Goal: Task Accomplishment & Management: Use online tool/utility

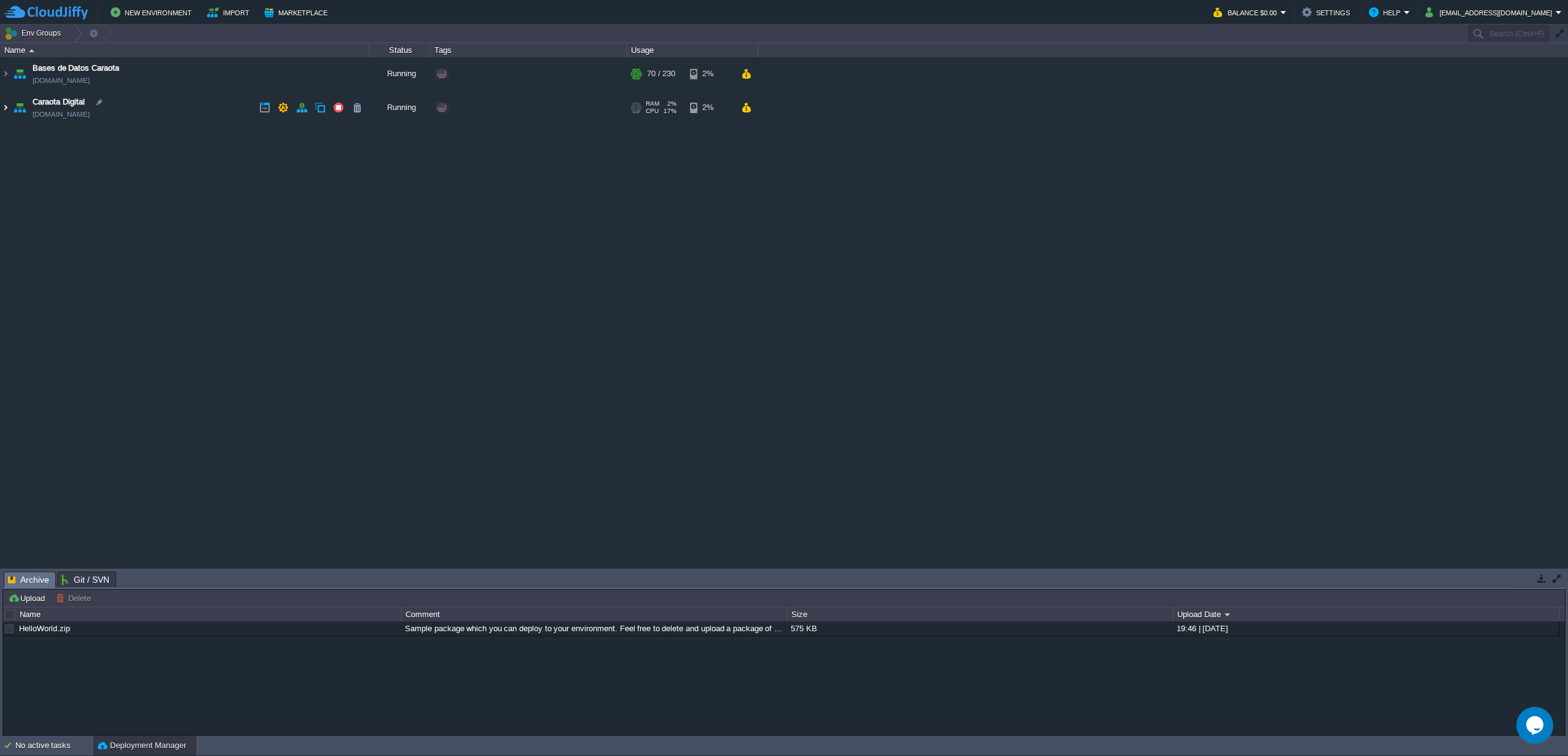
click at [8, 101] on img at bounding box center [6, 107] width 10 height 33
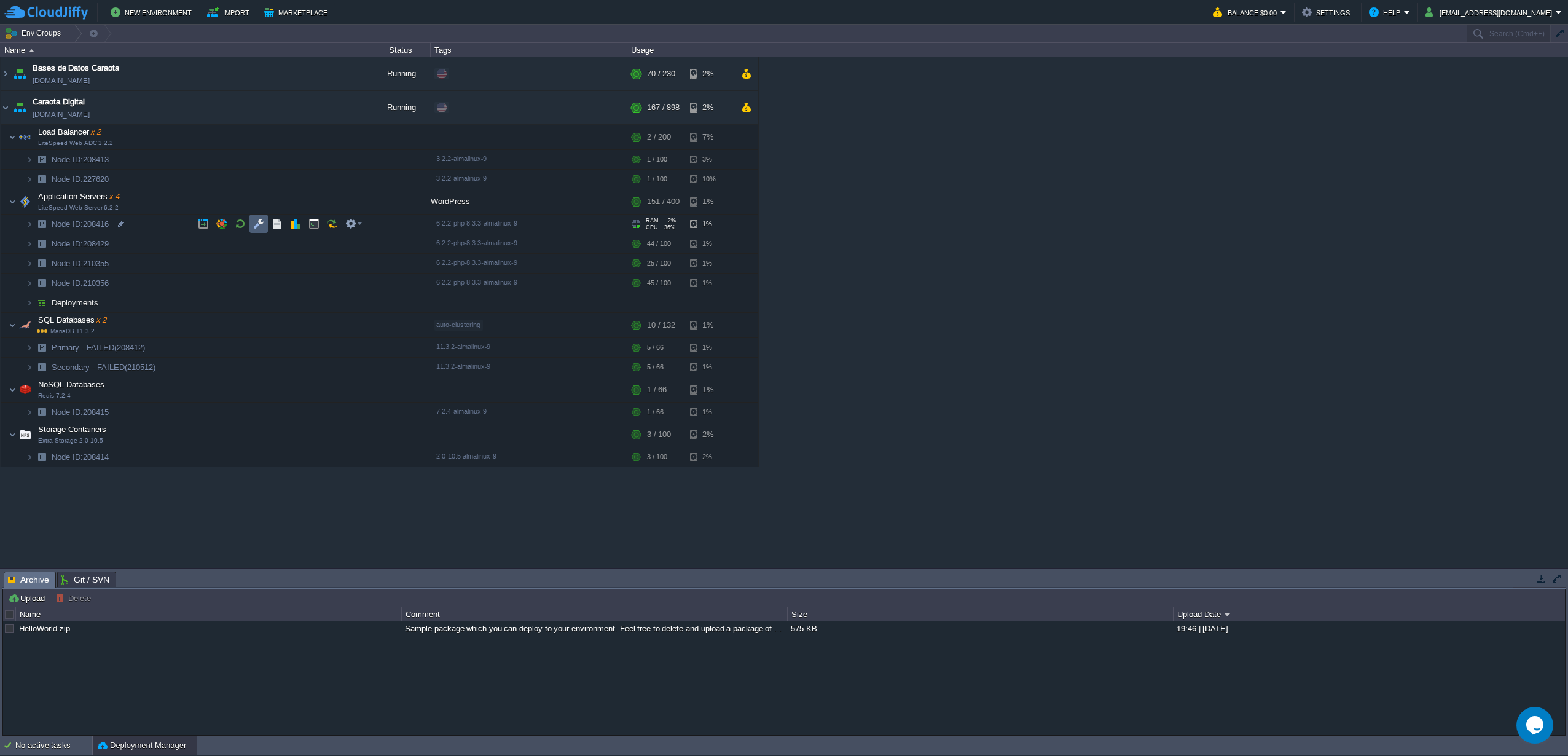
click at [261, 225] on button "button" at bounding box center [259, 224] width 11 height 11
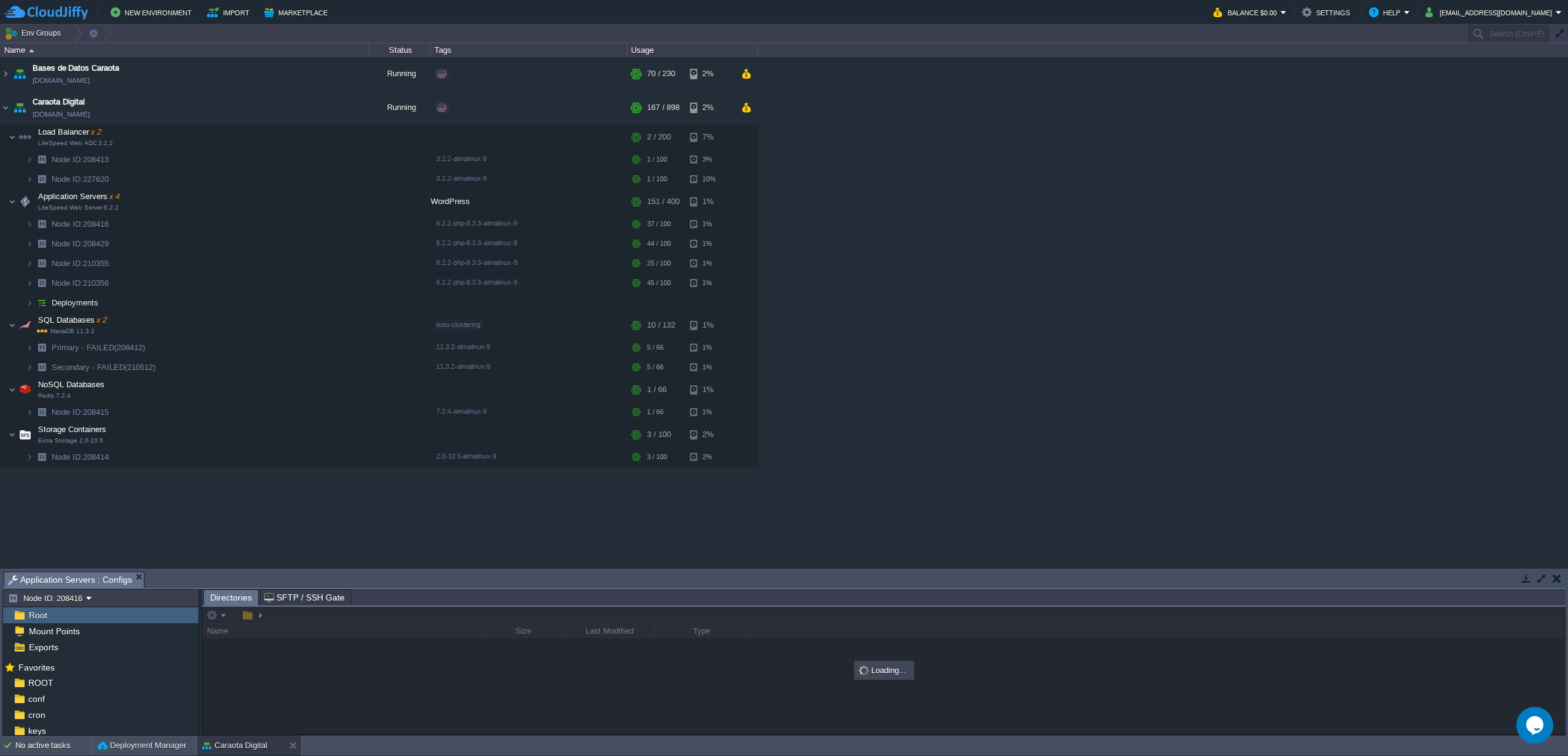
click at [1537, 578] on button "button" at bounding box center [1542, 578] width 11 height 11
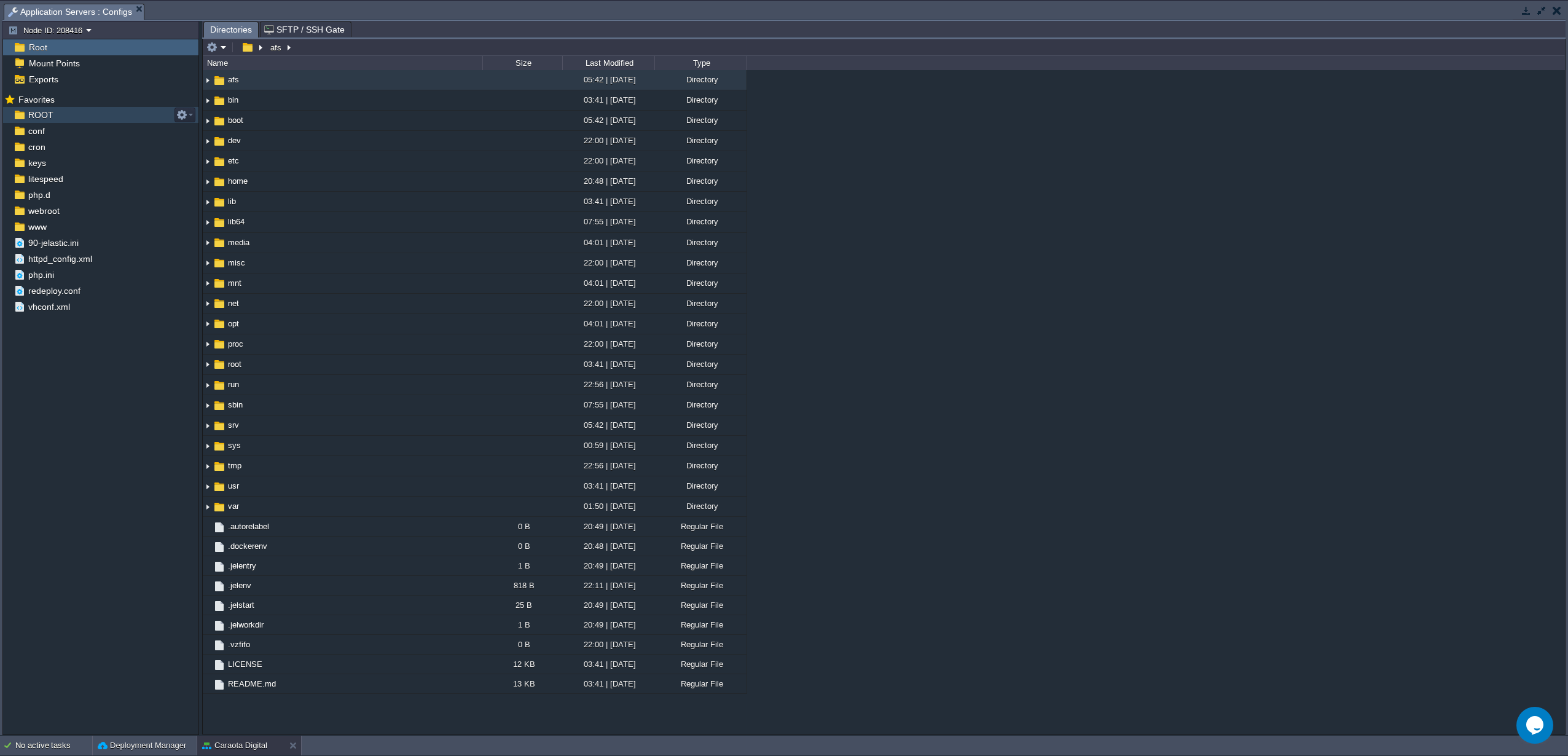
click at [33, 116] on span "ROOT" at bounding box center [40, 115] width 29 height 11
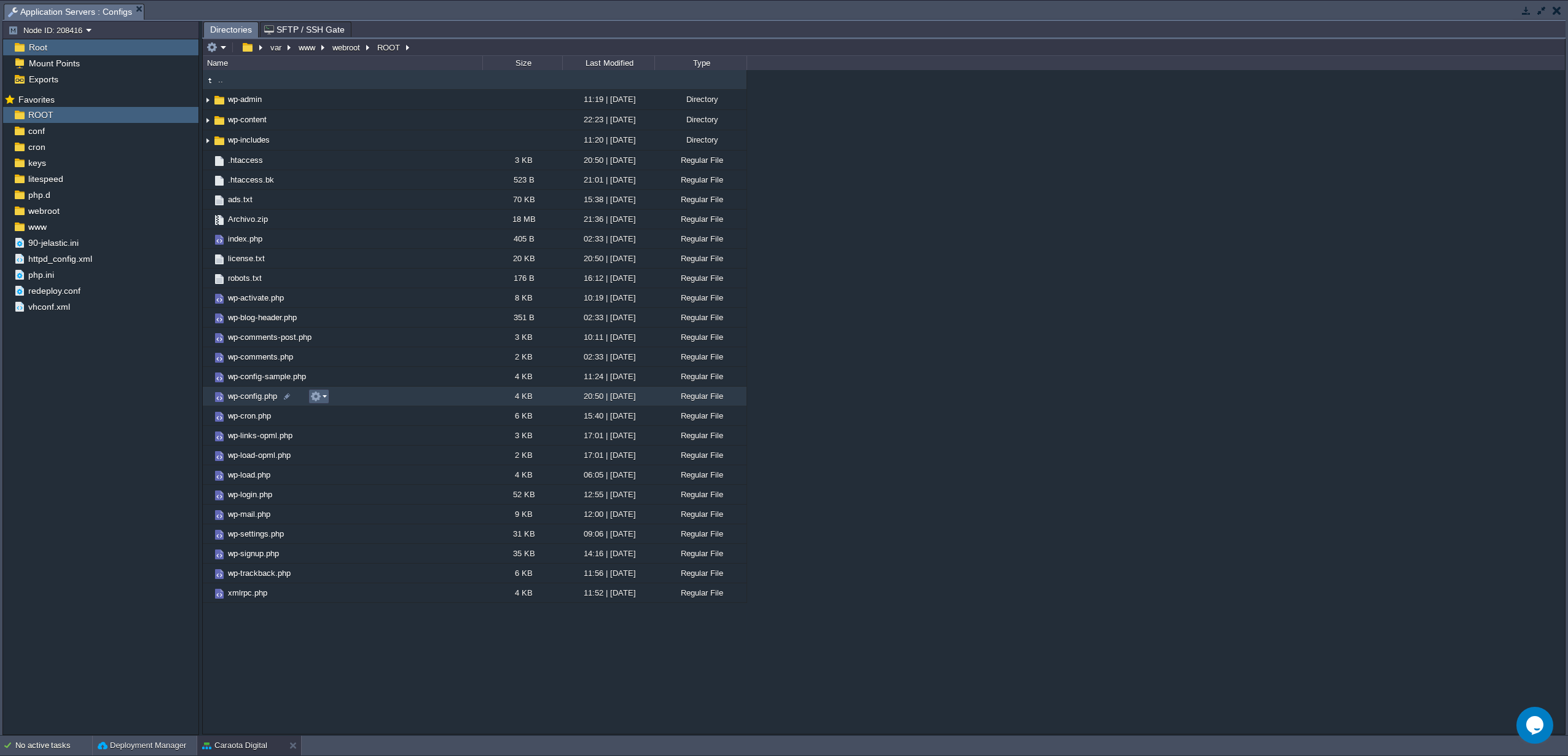
click at [318, 397] on button "button" at bounding box center [316, 397] width 11 height 11
click at [340, 413] on span "Open" at bounding box center [337, 414] width 19 height 9
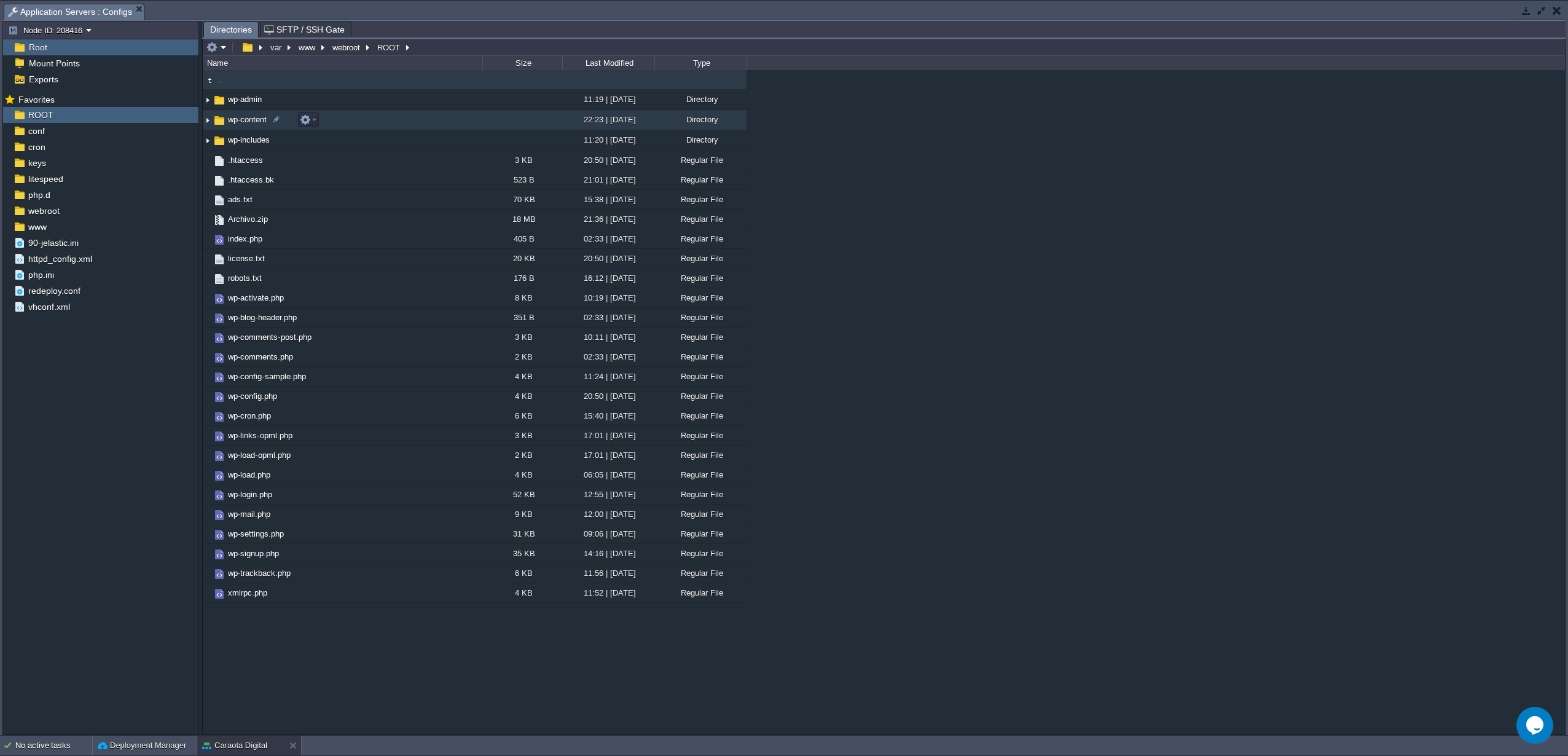
click at [232, 129] on td "wp-content" at bounding box center [342, 120] width 280 height 20
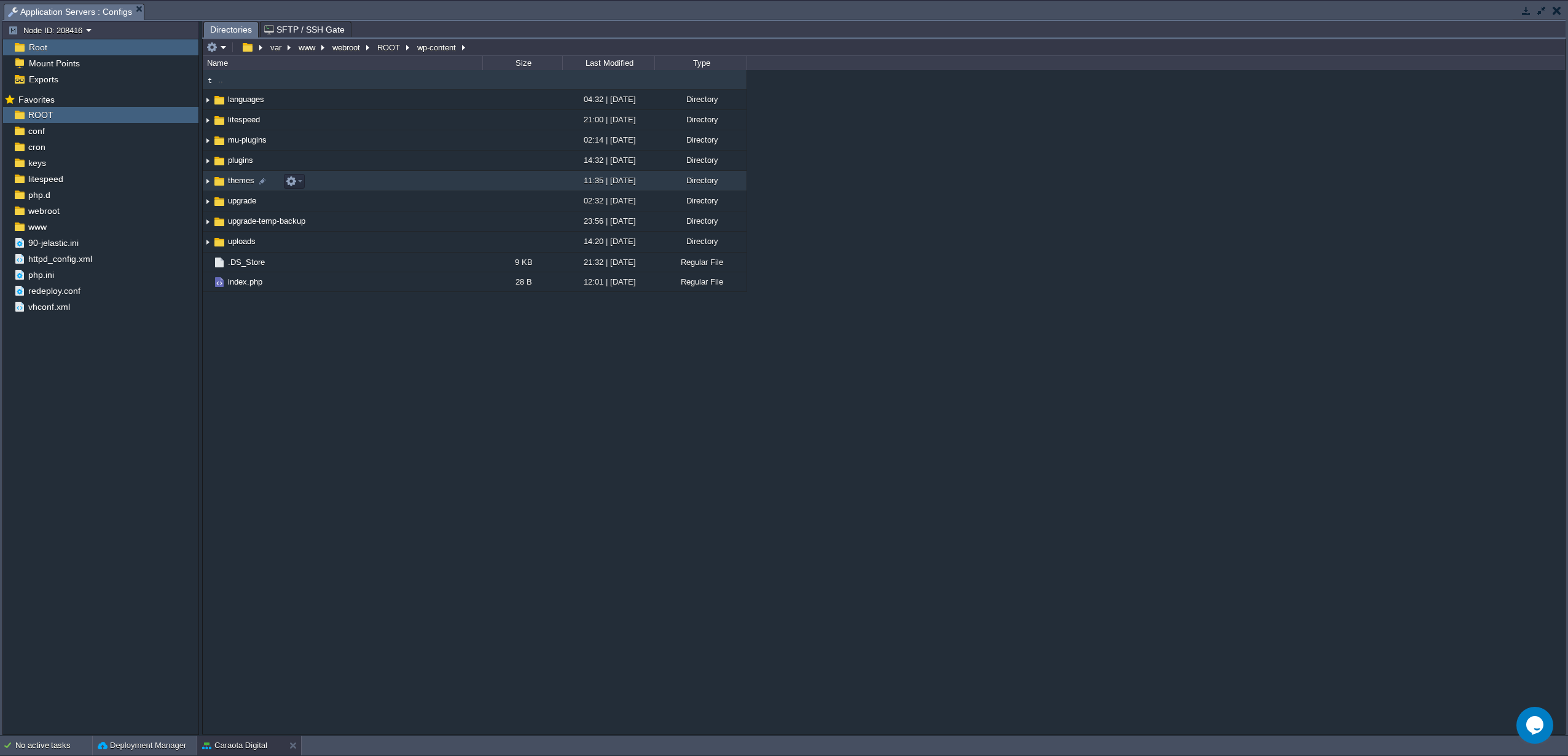
click at [231, 186] on span "themes" at bounding box center [241, 180] width 30 height 11
click at [206, 184] on img at bounding box center [208, 181] width 10 height 19
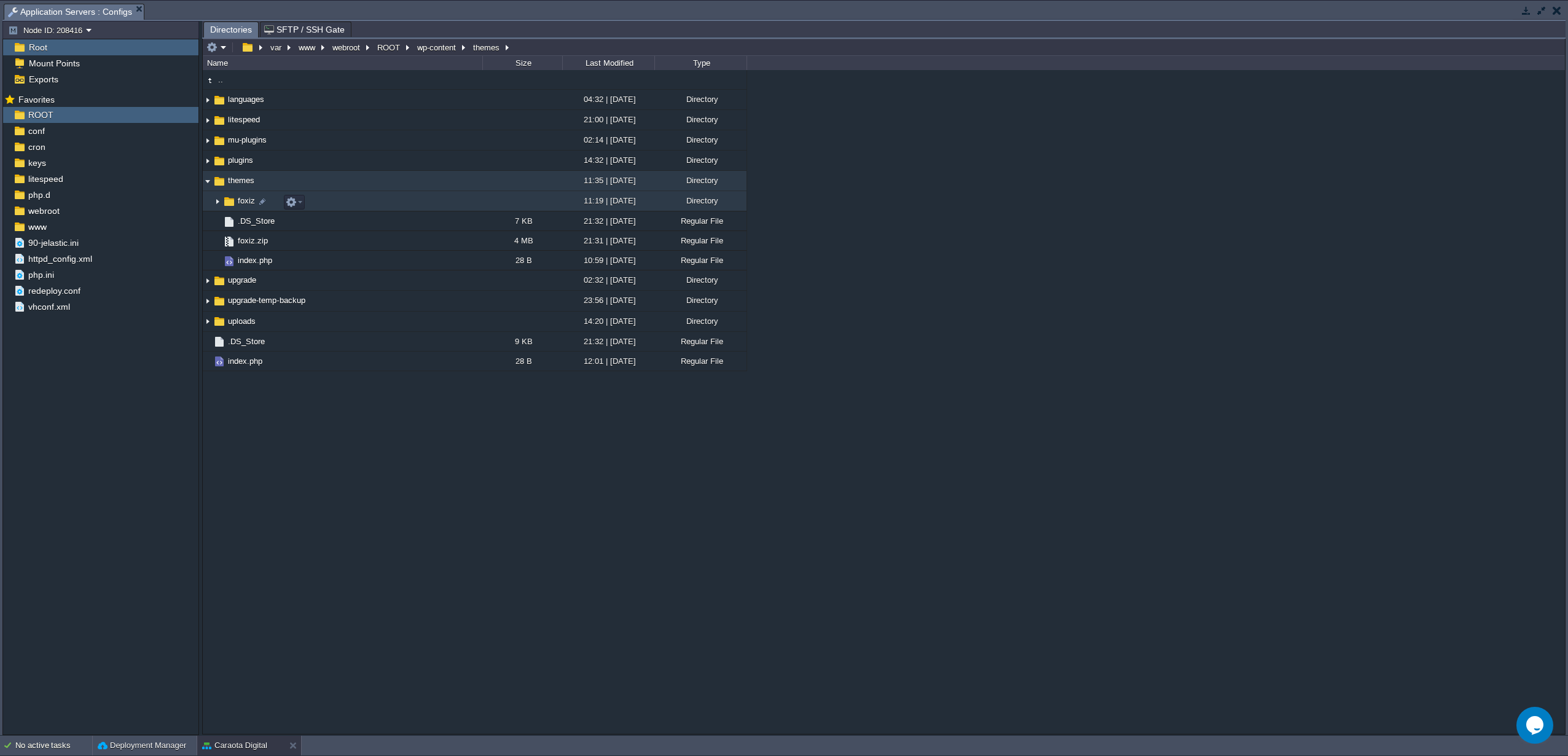
click at [219, 204] on img at bounding box center [218, 201] width 10 height 19
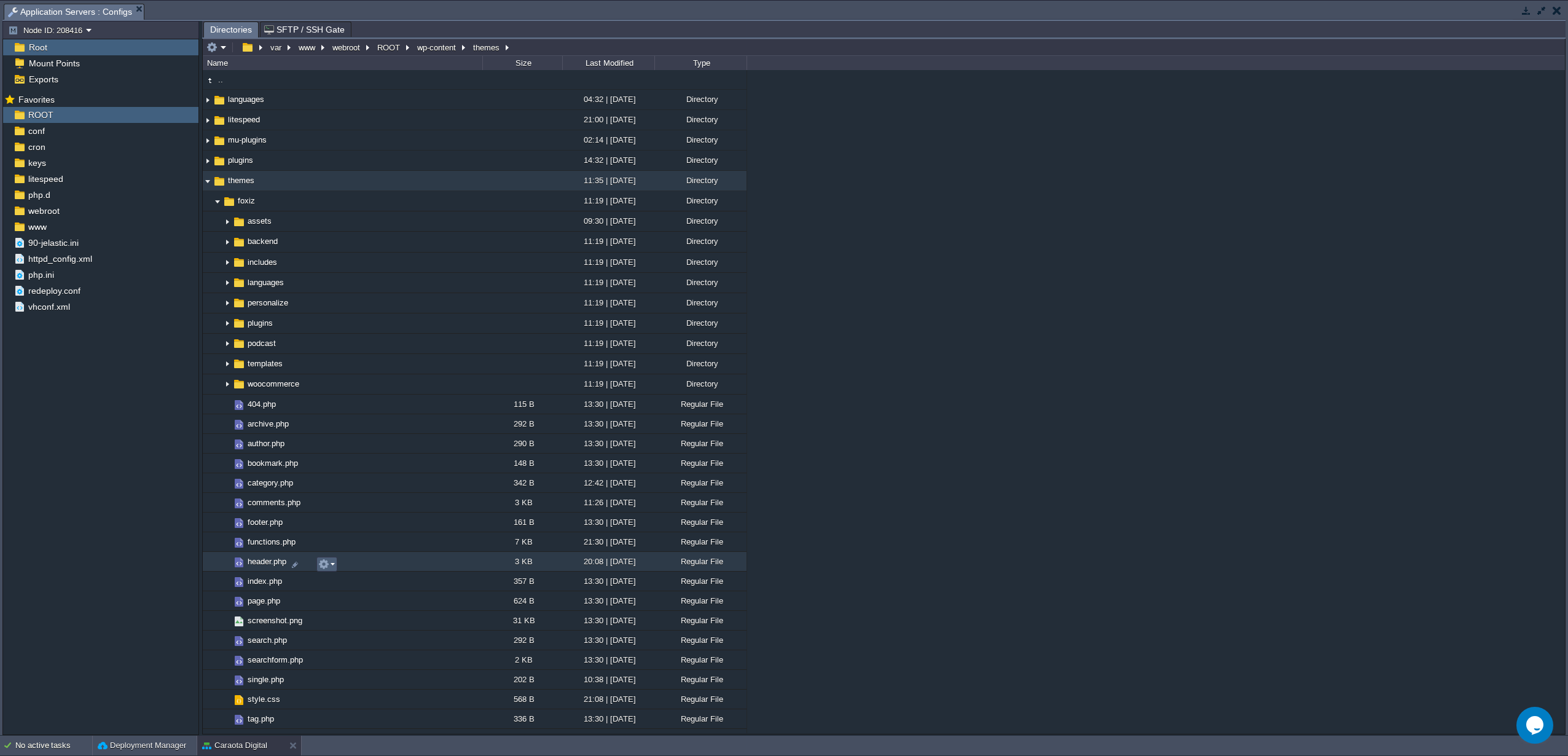
click at [330, 569] on em at bounding box center [326, 564] width 17 height 11
click at [346, 580] on span "Open" at bounding box center [345, 582] width 19 height 9
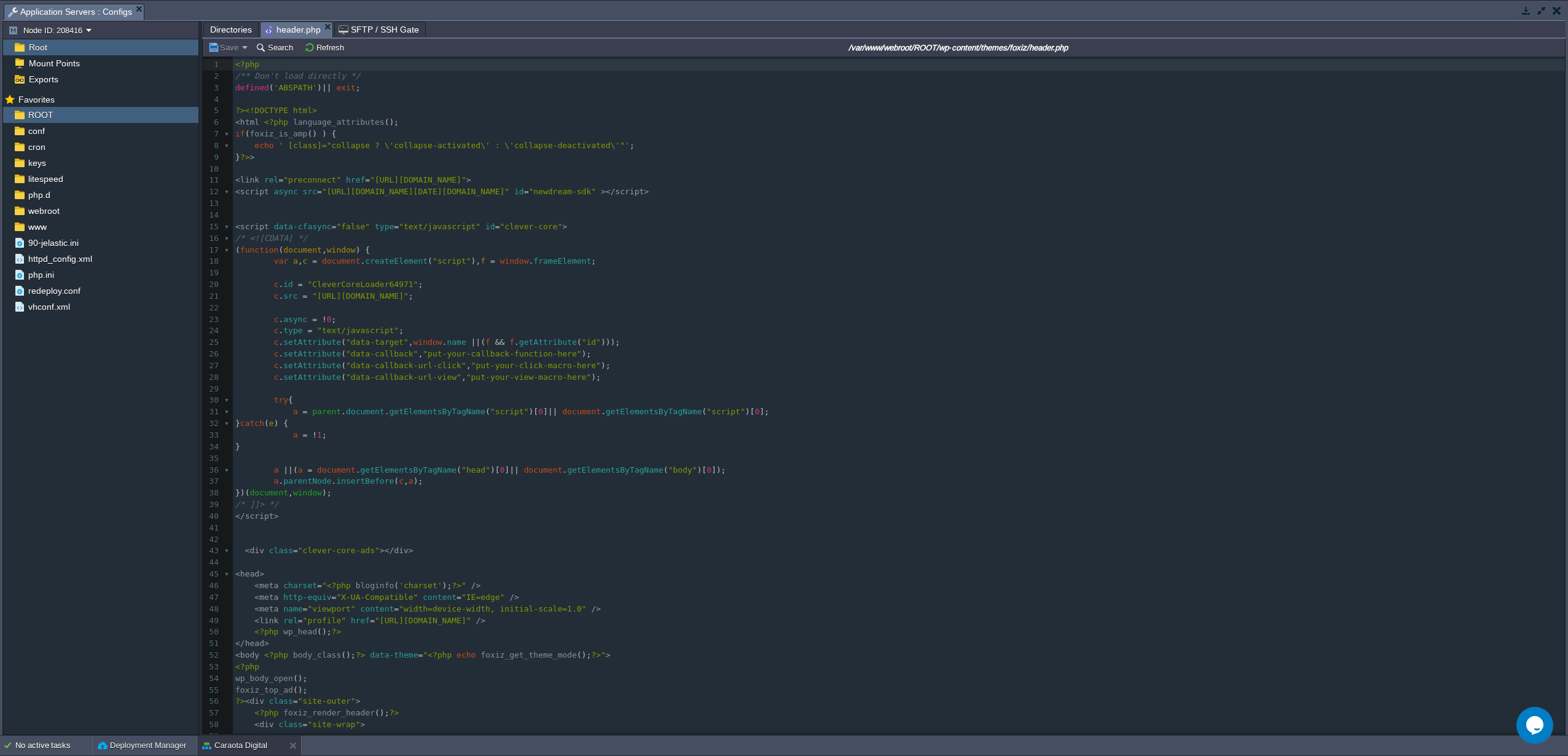
scroll to position [11, 0]
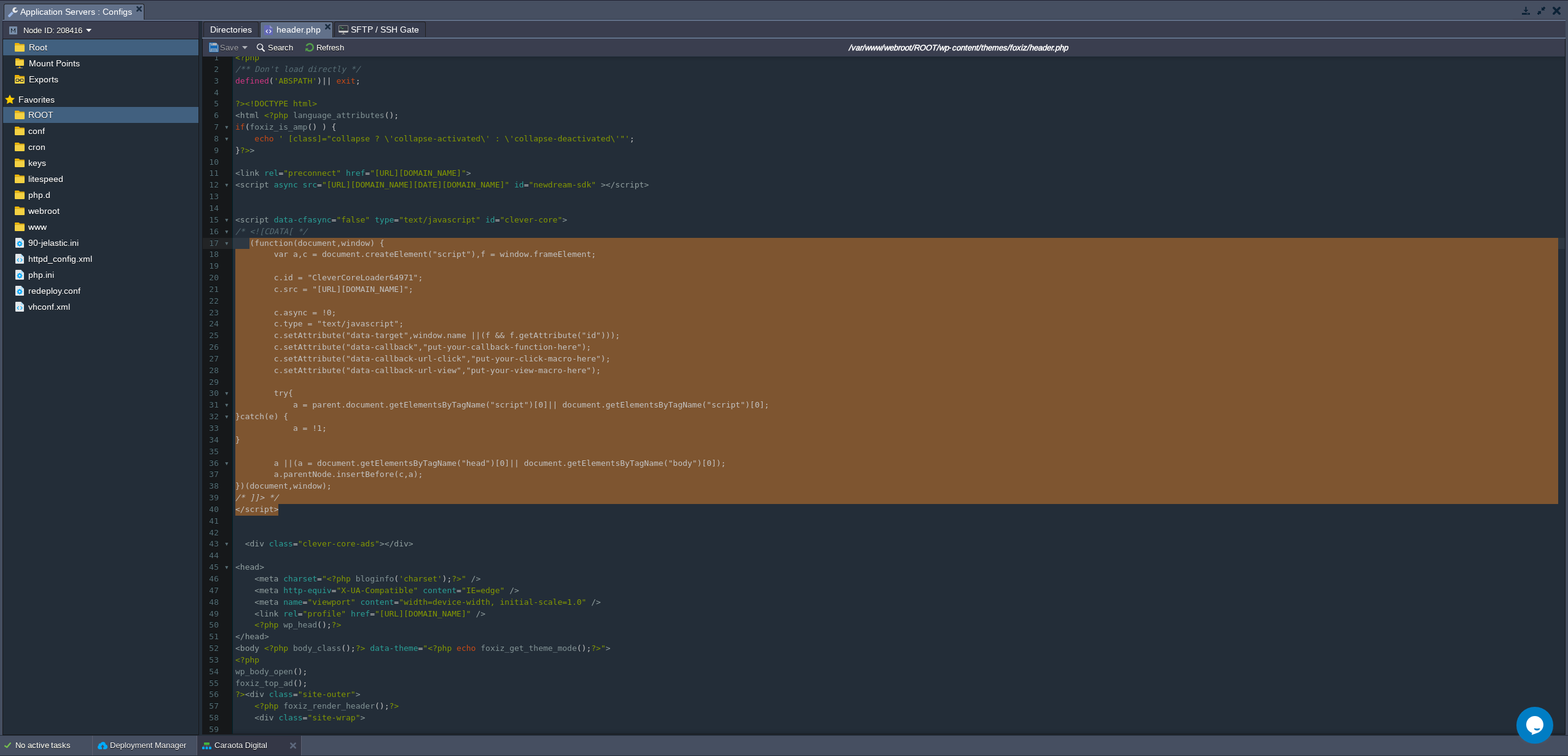
type textarea "-"
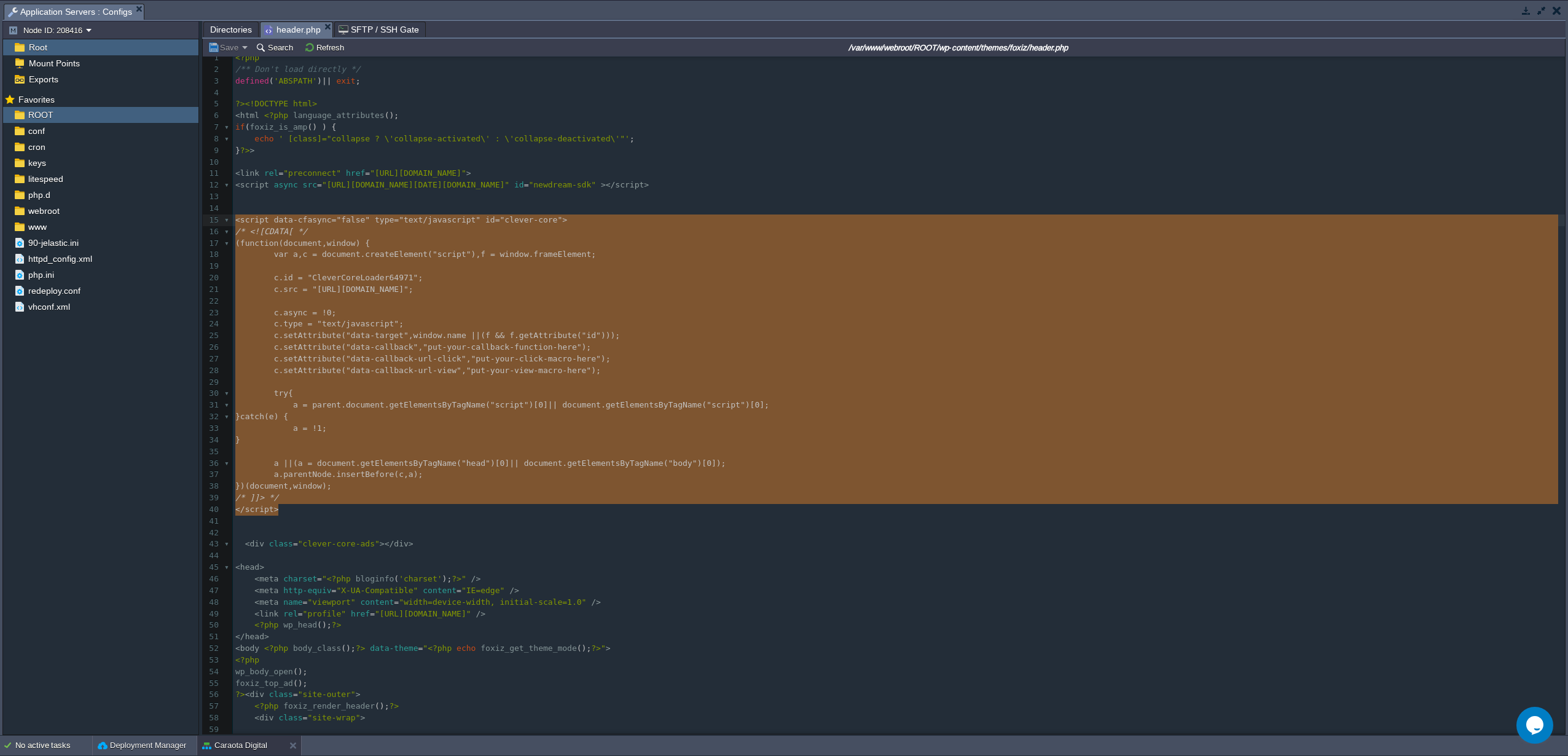
drag, startPoint x: 293, startPoint y: 505, endPoint x: 234, endPoint y: 219, distance: 292.0
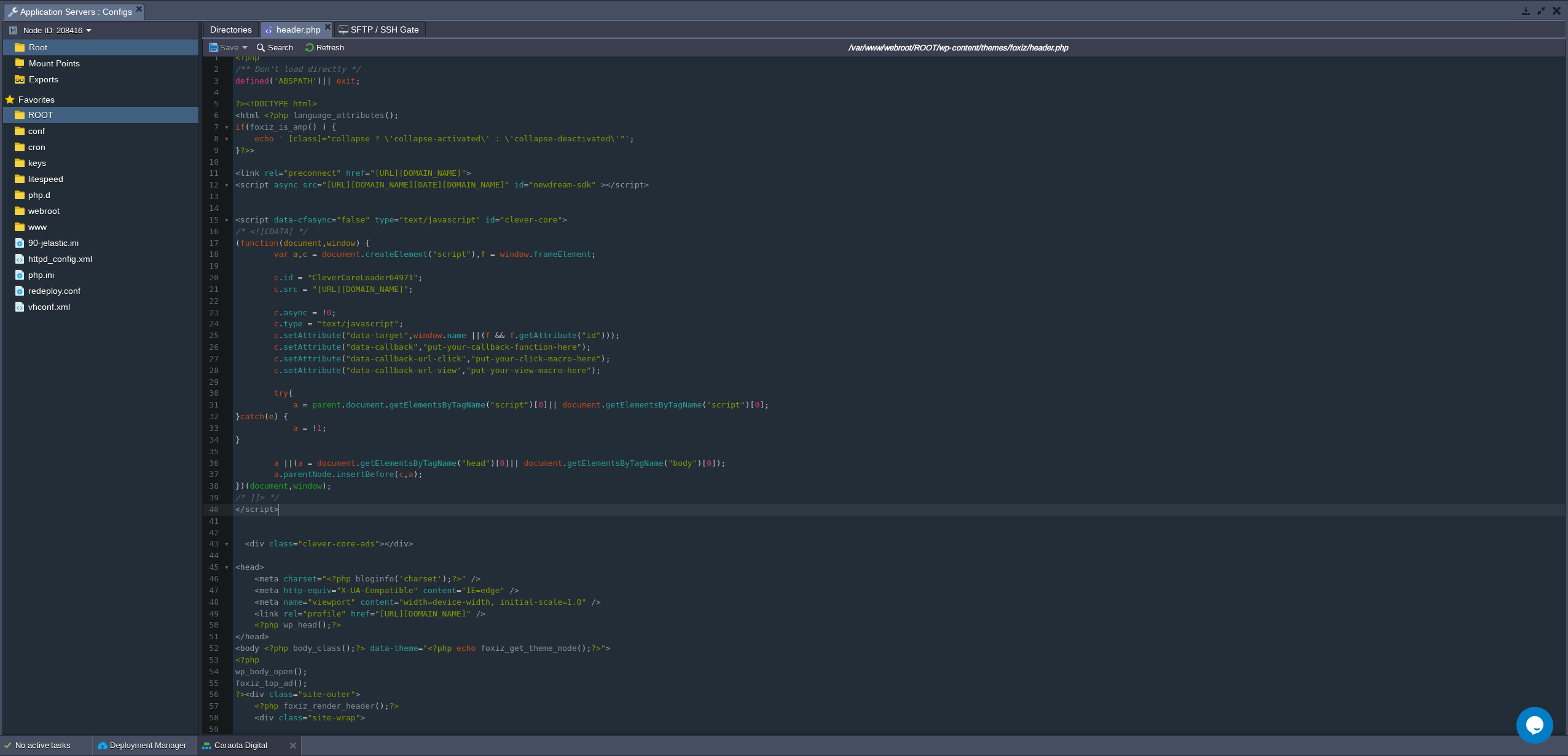
click at [235, 49] on button "Save" at bounding box center [225, 48] width 34 height 11
